Goal: Navigation & Orientation: Go to known website

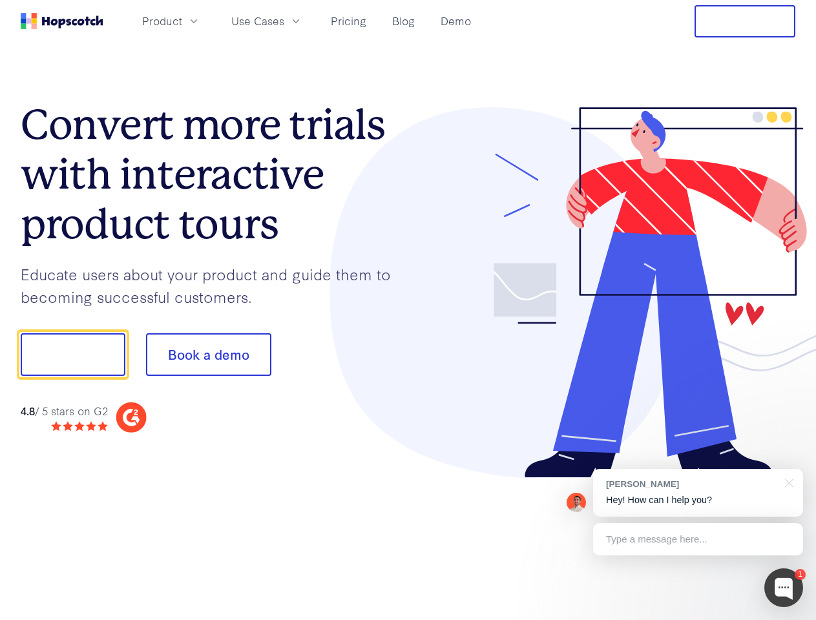
click at [408, 310] on div at bounding box center [602, 292] width 388 height 371
click at [182, 21] on span "Product" at bounding box center [162, 21] width 40 height 16
click at [284, 21] on span "Use Cases" at bounding box center [257, 21] width 53 height 16
click at [745, 21] on button "Free Trial" at bounding box center [744, 21] width 101 height 32
click at [72, 355] on button "Show me!" at bounding box center [73, 354] width 105 height 43
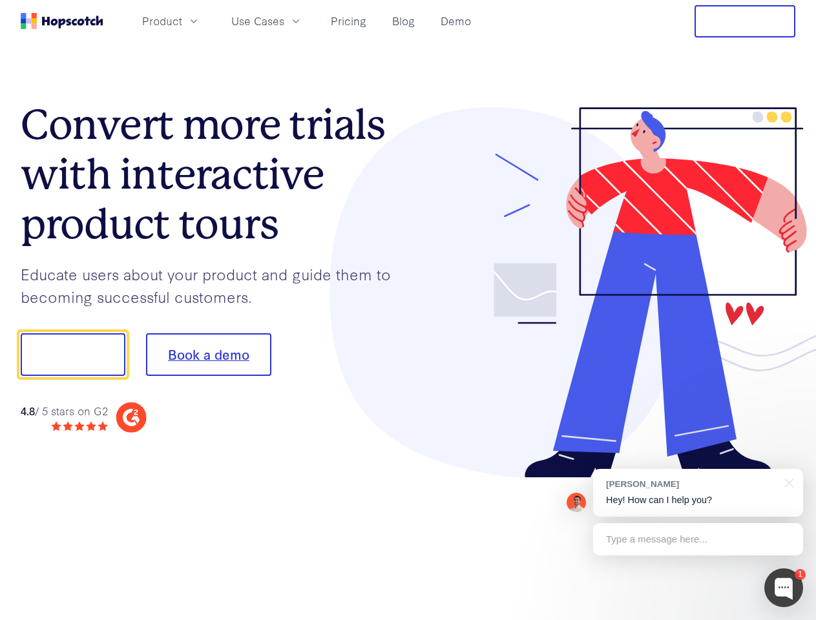
click at [208, 355] on button "Book a demo" at bounding box center [208, 354] width 125 height 43
click at [784, 588] on div at bounding box center [783, 587] width 39 height 39
click at [698, 493] on div "[PERSON_NAME] Hey! How can I help you?" at bounding box center [698, 493] width 210 height 48
click at [787, 482] on div at bounding box center [682, 440] width 242 height 258
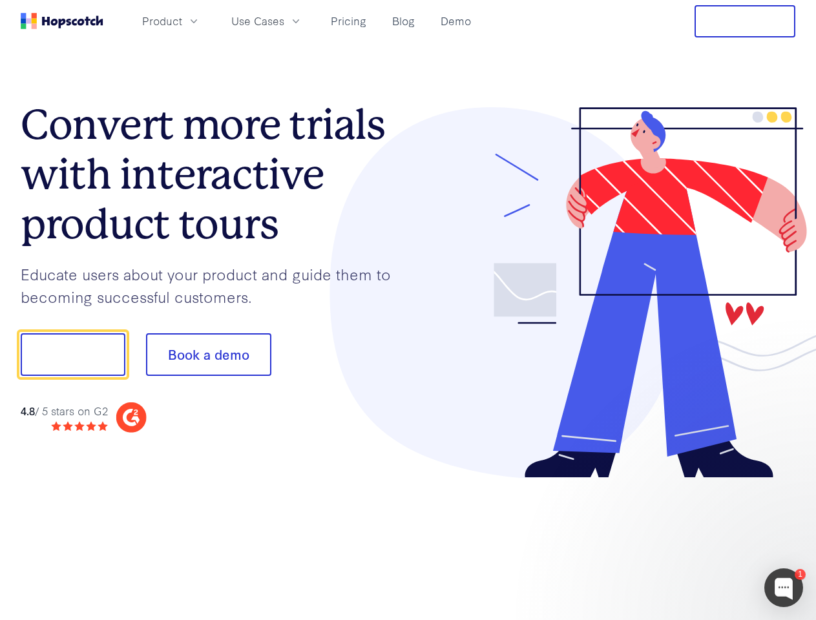
click at [698, 539] on div at bounding box center [682, 440] width 242 height 258
